Goal: Task Accomplishment & Management: Use online tool/utility

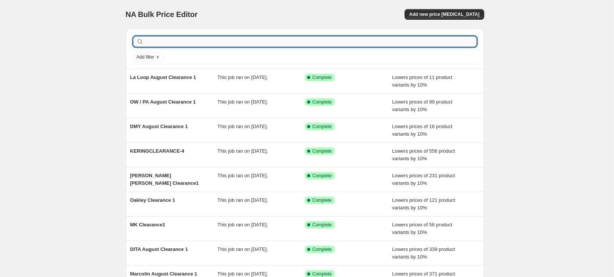
click at [181, 41] on input "text" at bounding box center [310, 41] width 331 height 11
click at [452, 13] on span "Add new price [MEDICAL_DATA]" at bounding box center [444, 14] width 70 height 6
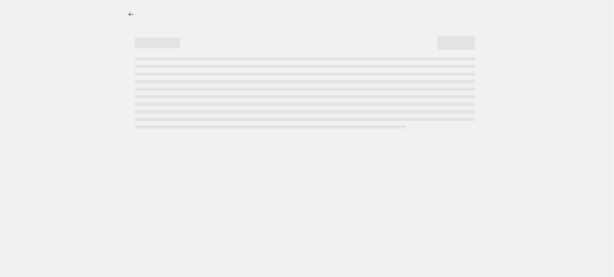
select select "percentage"
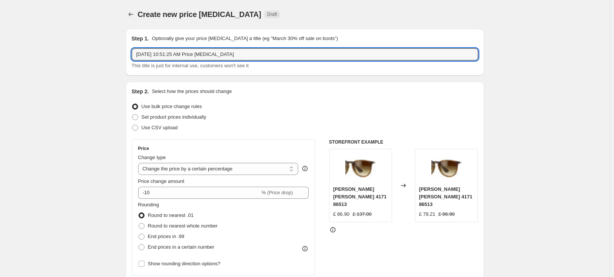
drag, startPoint x: 255, startPoint y: 55, endPoint x: 132, endPoint y: 55, distance: 123.4
click at [132, 55] on div "Step 1. Optionally give your price change job a title (eg "March 30% off sale o…" at bounding box center [305, 52] width 358 height 47
type input "[PERSON_NAME] Clearance1"
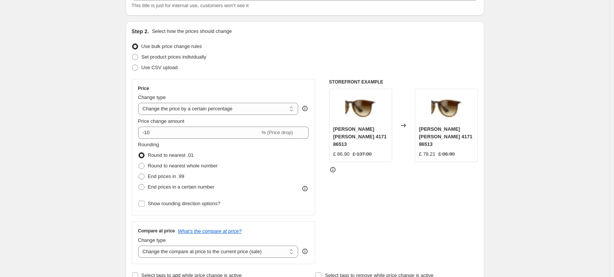
scroll to position [60, 0]
click at [145, 252] on select "Change the compare at price to the current price (sale) Change the compare at p…" at bounding box center [218, 251] width 160 height 12
select select "no_change"
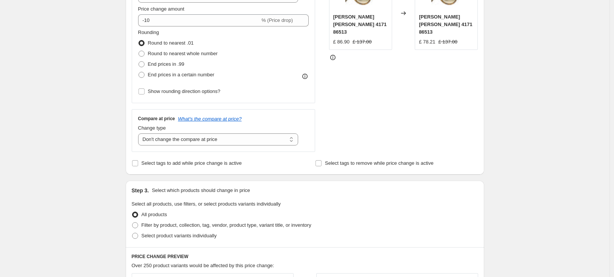
scroll to position [174, 0]
click at [87, 174] on div "Create new price change job. This page is ready Create new price change job Dra…" at bounding box center [304, 226] width 609 height 801
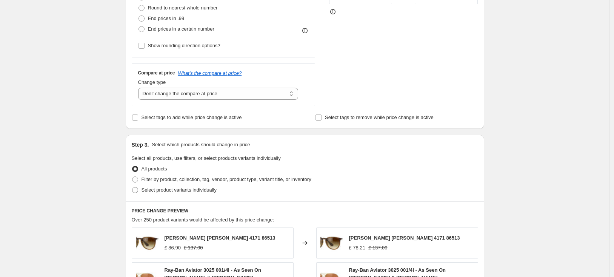
scroll to position [263, 0]
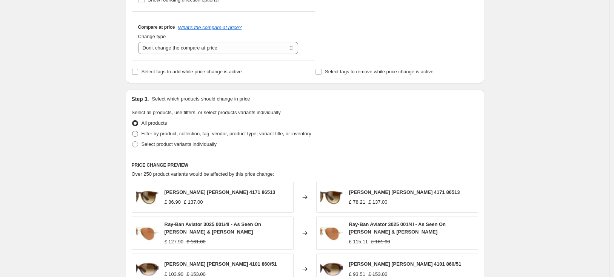
click at [138, 133] on span at bounding box center [135, 134] width 6 height 6
click at [132, 131] on input "Filter by product, collection, tag, vendor, product type, variant title, or inv…" at bounding box center [132, 131] width 0 height 0
radio input "true"
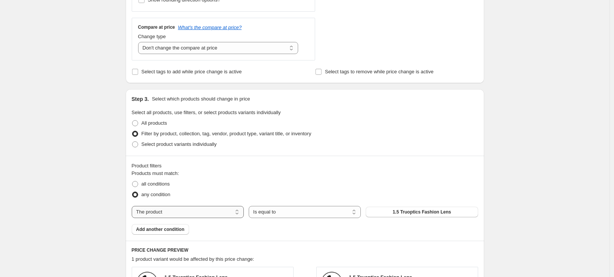
click at [222, 213] on select "The product The product's collection The product's tag The product's vendor The…" at bounding box center [188, 212] width 112 height 12
select select "tag"
click at [392, 211] on button "(G)I-DLE" at bounding box center [422, 211] width 112 height 11
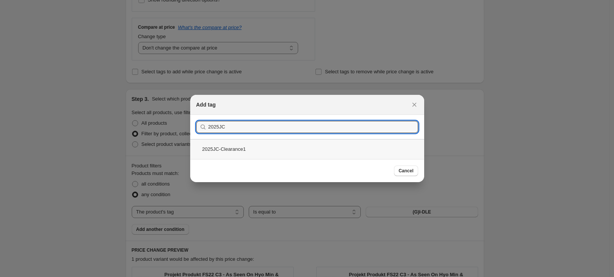
type input "2025JC"
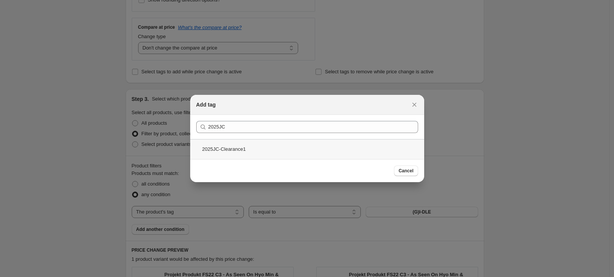
click at [243, 152] on div "2025JC-Clearance1" at bounding box center [307, 149] width 234 height 20
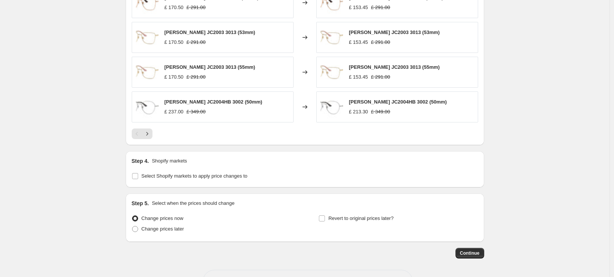
scroll to position [578, 0]
click at [478, 252] on span "Continue" at bounding box center [470, 252] width 20 height 6
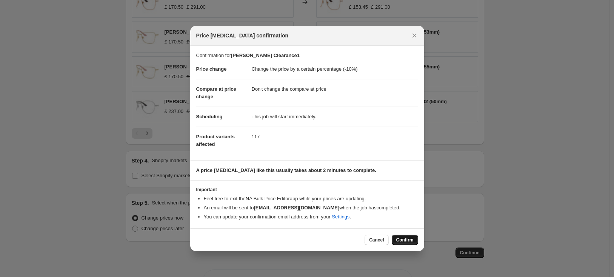
click at [403, 241] on span "Confirm" at bounding box center [404, 240] width 17 height 6
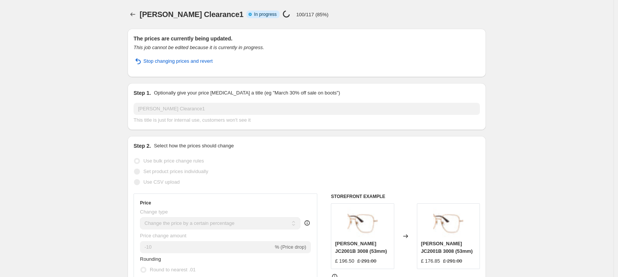
select select "percentage"
select select "no_change"
select select "tag"
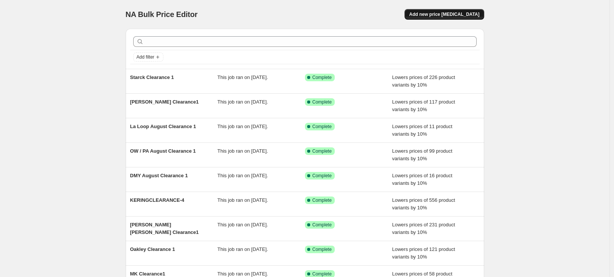
click at [460, 14] on span "Add new price [MEDICAL_DATA]" at bounding box center [444, 14] width 70 height 6
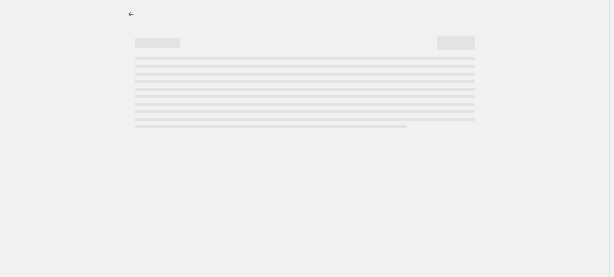
select select "percentage"
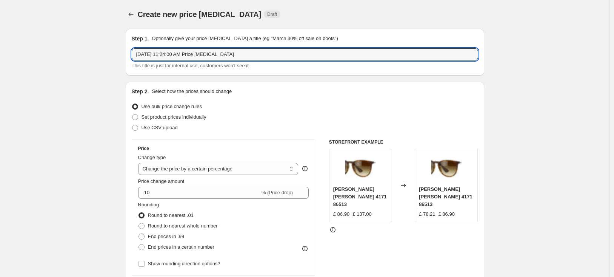
drag, startPoint x: 246, startPoint y: 57, endPoint x: 129, endPoint y: 45, distance: 117.1
click at [131, 45] on div "Step 1. Optionally give your price [MEDICAL_DATA] a title (eg "March 30% off sa…" at bounding box center [305, 52] width 358 height 47
click at [245, 57] on input "[DATE] 11:24:00 AM Price [MEDICAL_DATA]" at bounding box center [305, 54] width 346 height 12
type input "A"
type input "Swarovski Clearance1"
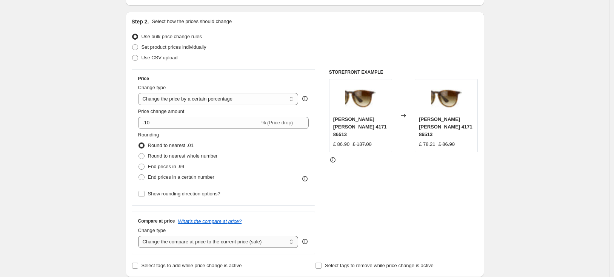
scroll to position [70, 0]
click at [252, 238] on select "Change the compare at price to the current price (sale) Change the compare at p…" at bounding box center [218, 241] width 160 height 12
select select "no_change"
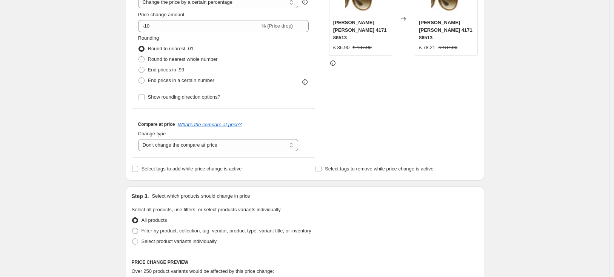
scroll to position [168, 0]
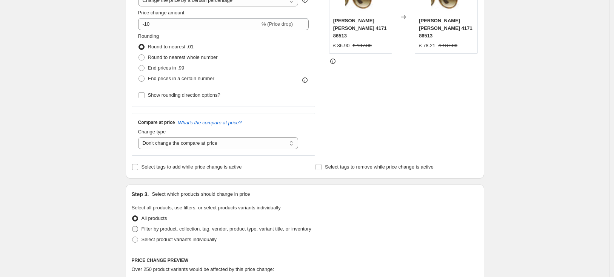
click at [138, 228] on span at bounding box center [135, 229] width 6 height 6
click at [132, 226] on input "Filter by product, collection, tag, vendor, product type, variant title, or inv…" at bounding box center [132, 226] width 0 height 0
radio input "true"
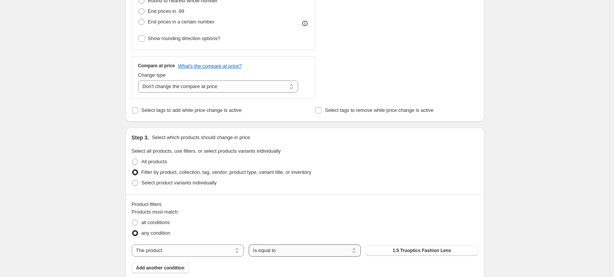
scroll to position [233, 0]
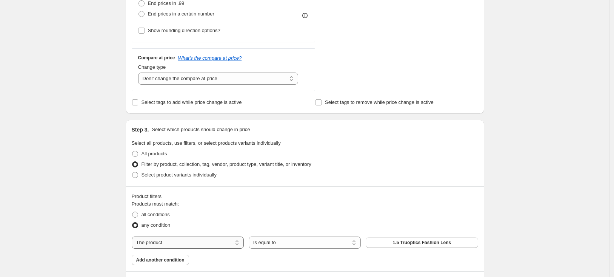
click at [200, 244] on select "The product The product's collection The product's tag The product's vendor The…" at bounding box center [188, 242] width 112 height 12
select select "tag"
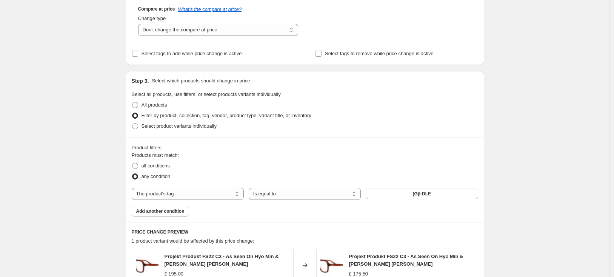
scroll to position [340, 0]
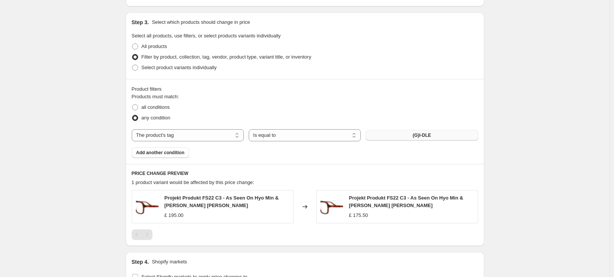
click at [423, 134] on span "(G)I-DLE" at bounding box center [421, 135] width 18 height 6
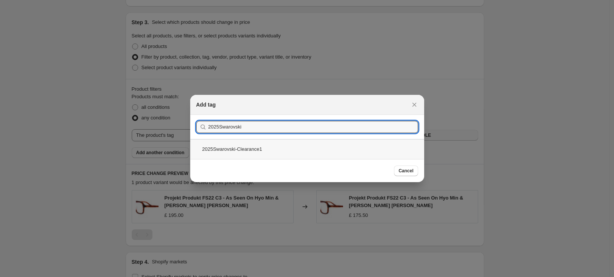
type input "2025Swarovski"
click at [279, 152] on div "2025Swarovski-Clearance1" at bounding box center [307, 149] width 234 height 20
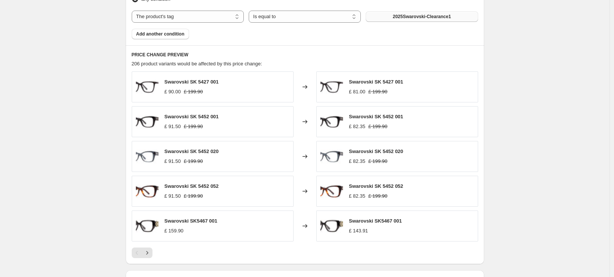
scroll to position [605, 0]
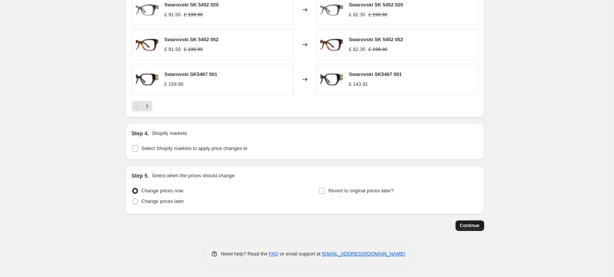
click at [468, 224] on span "Continue" at bounding box center [470, 225] width 20 height 6
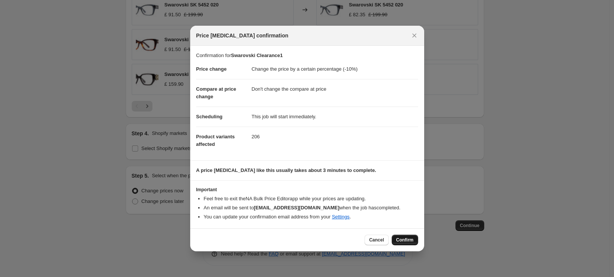
click at [401, 243] on button "Confirm" at bounding box center [405, 239] width 26 height 11
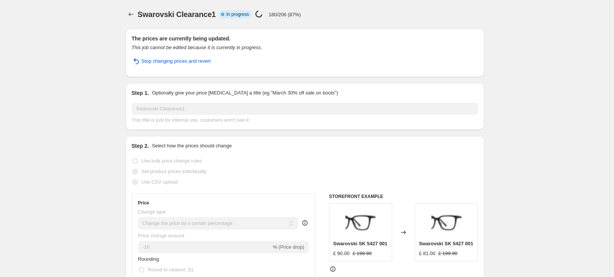
select select "percentage"
select select "no_change"
select select "tag"
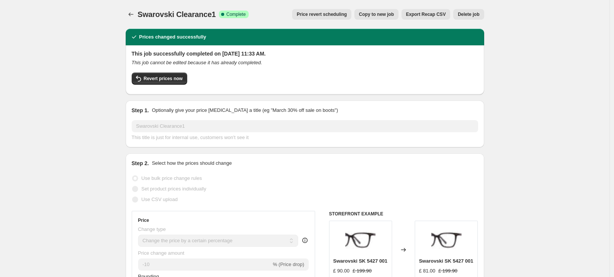
click at [160, 11] on span "Swarovski Clearance1" at bounding box center [177, 14] width 78 height 8
click at [138, 14] on div at bounding box center [132, 14] width 12 height 11
click at [135, 15] on icon "Price change jobs" at bounding box center [131, 15] width 8 height 8
